Goal: Information Seeking & Learning: Learn about a topic

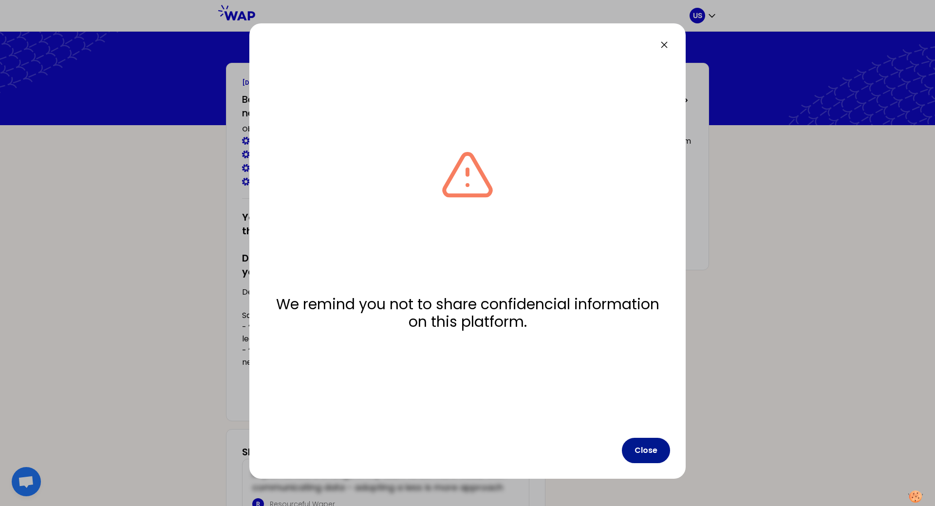
click at [655, 448] on button "Close" at bounding box center [646, 450] width 48 height 25
